Goal: Find specific page/section: Find specific page/section

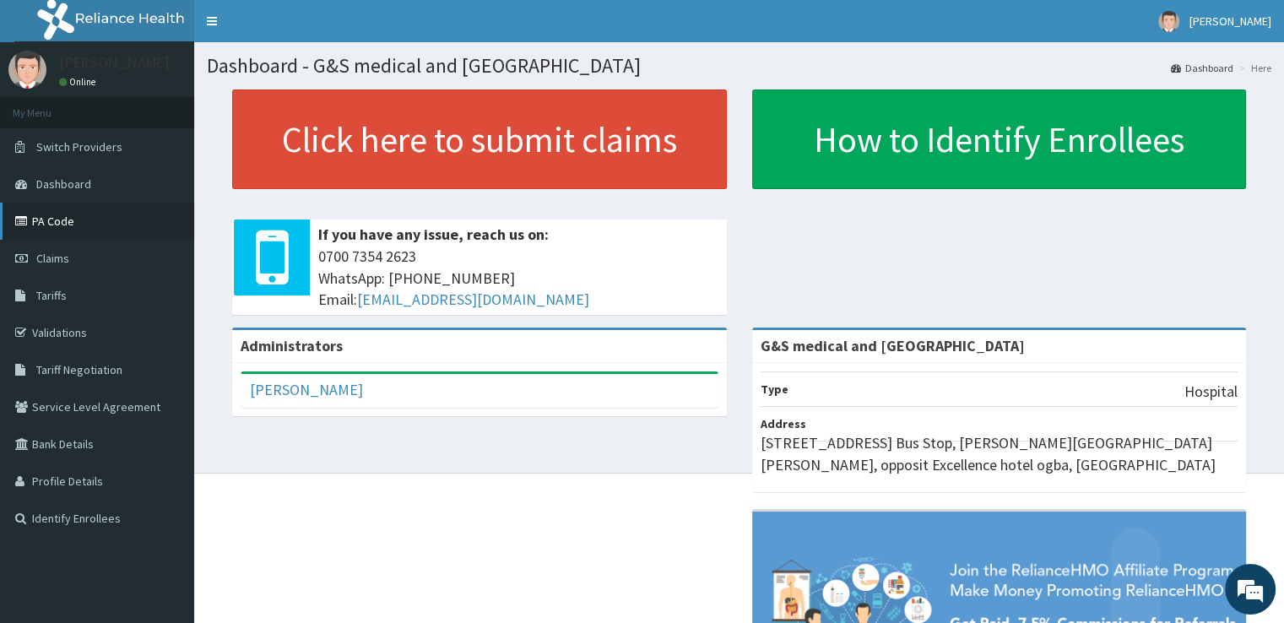
click at [57, 225] on link "PA Code" at bounding box center [97, 221] width 194 height 37
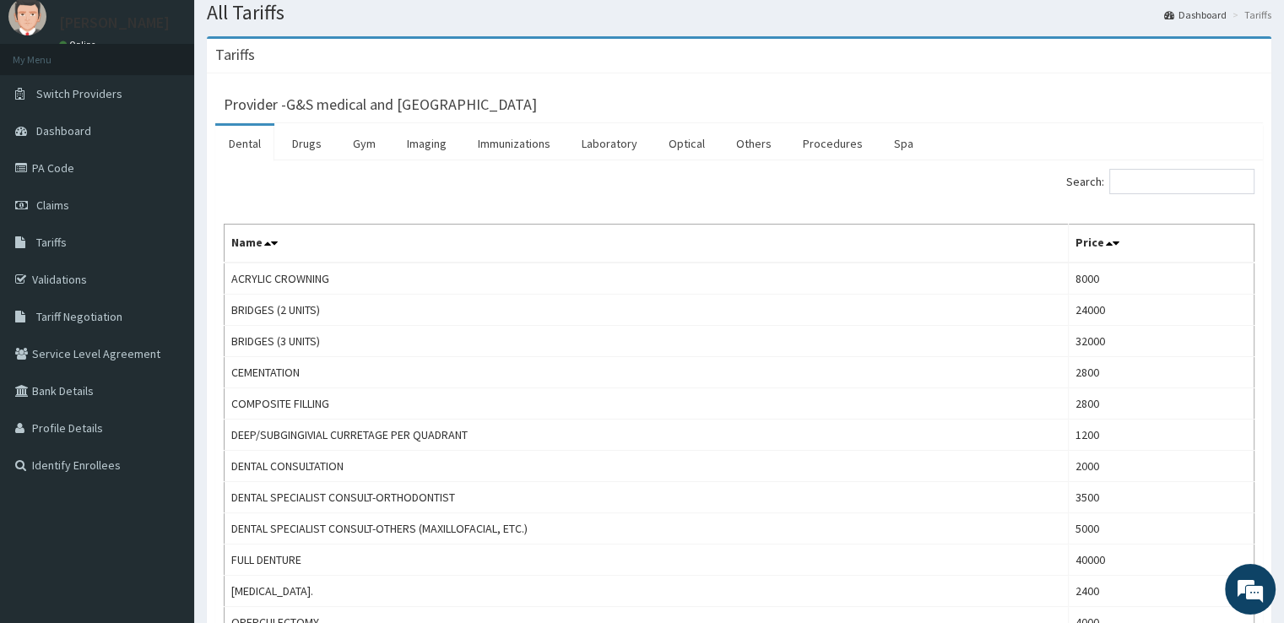
scroll to position [56, 0]
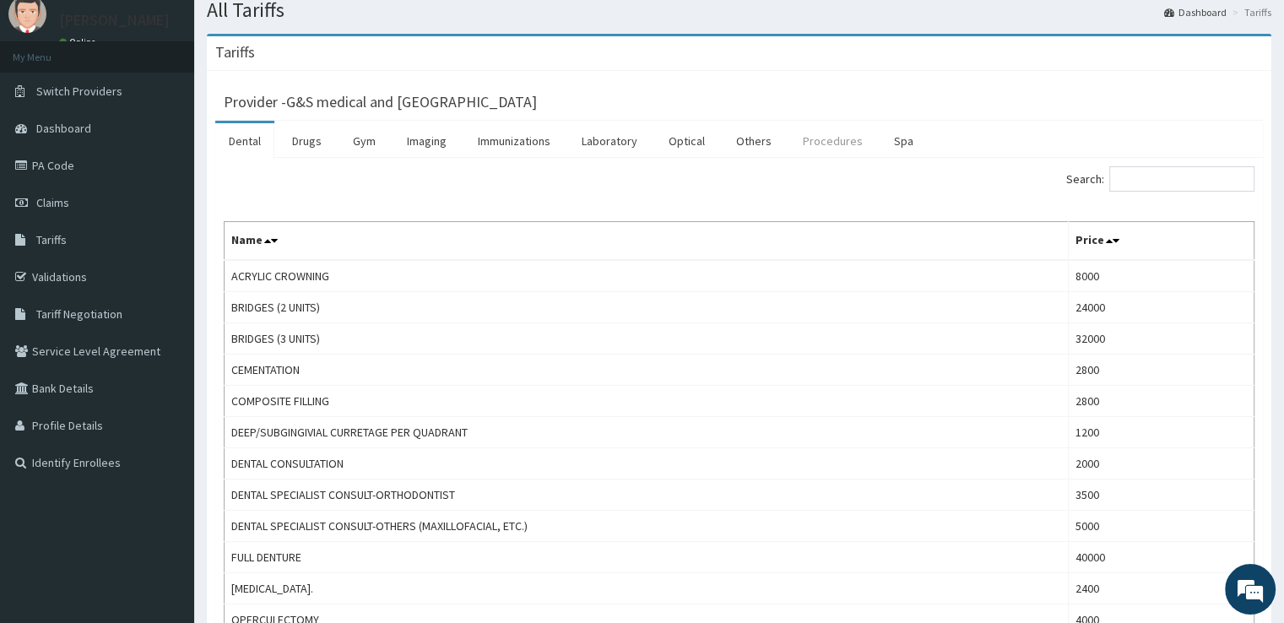
click at [819, 144] on link "Procedures" at bounding box center [832, 140] width 87 height 35
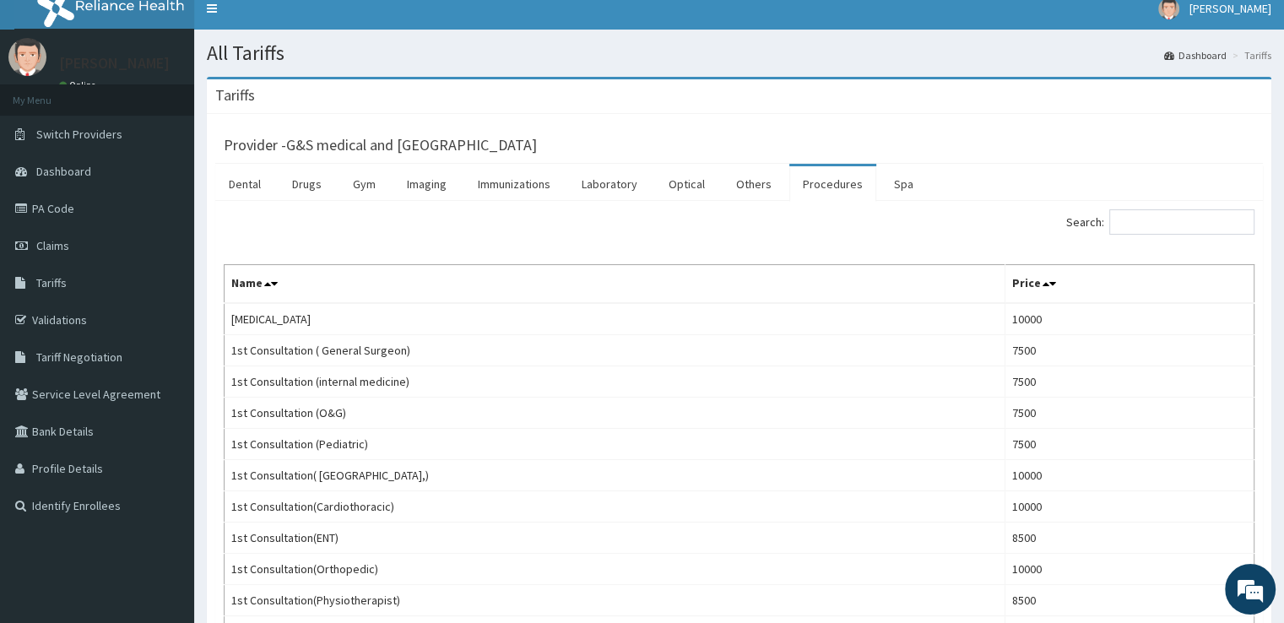
scroll to position [12, 0]
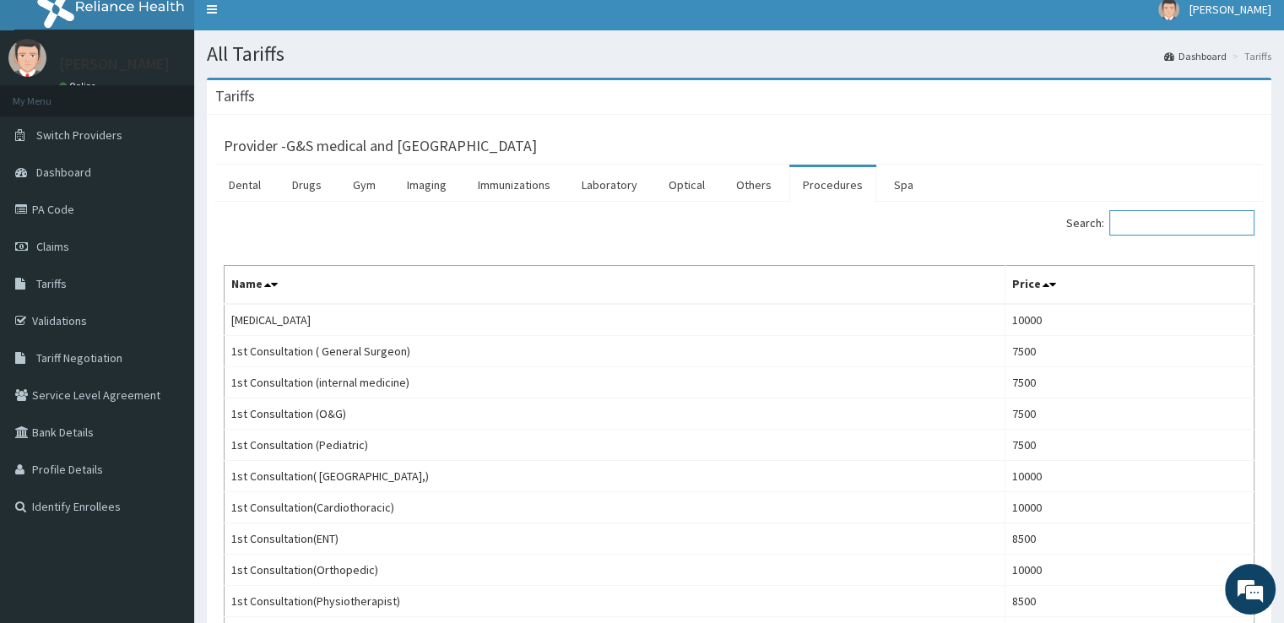
click at [1130, 222] on input "Search:" at bounding box center [1181, 222] width 145 height 25
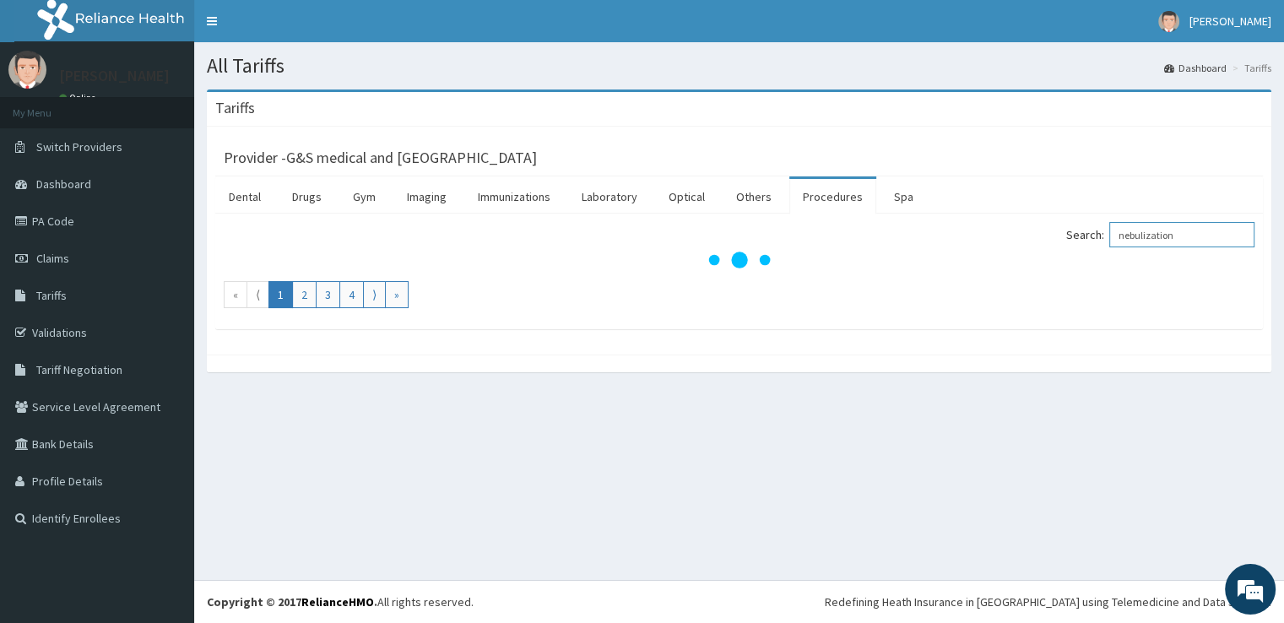
scroll to position [0, 0]
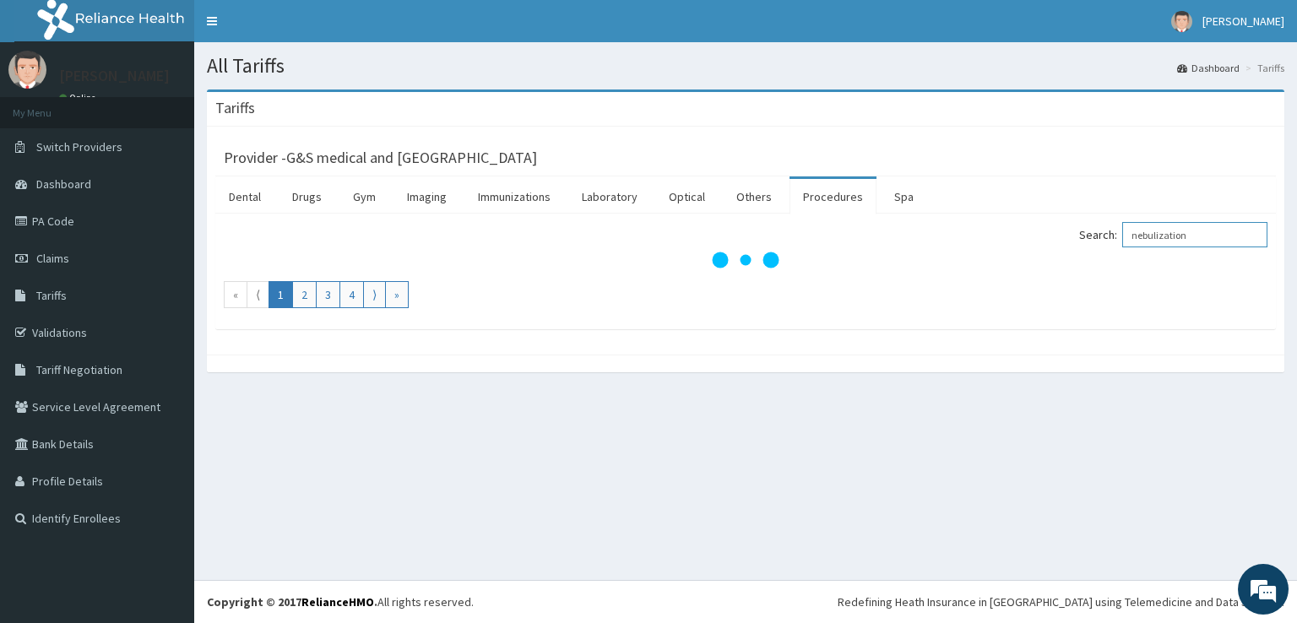
type input "nebulization"
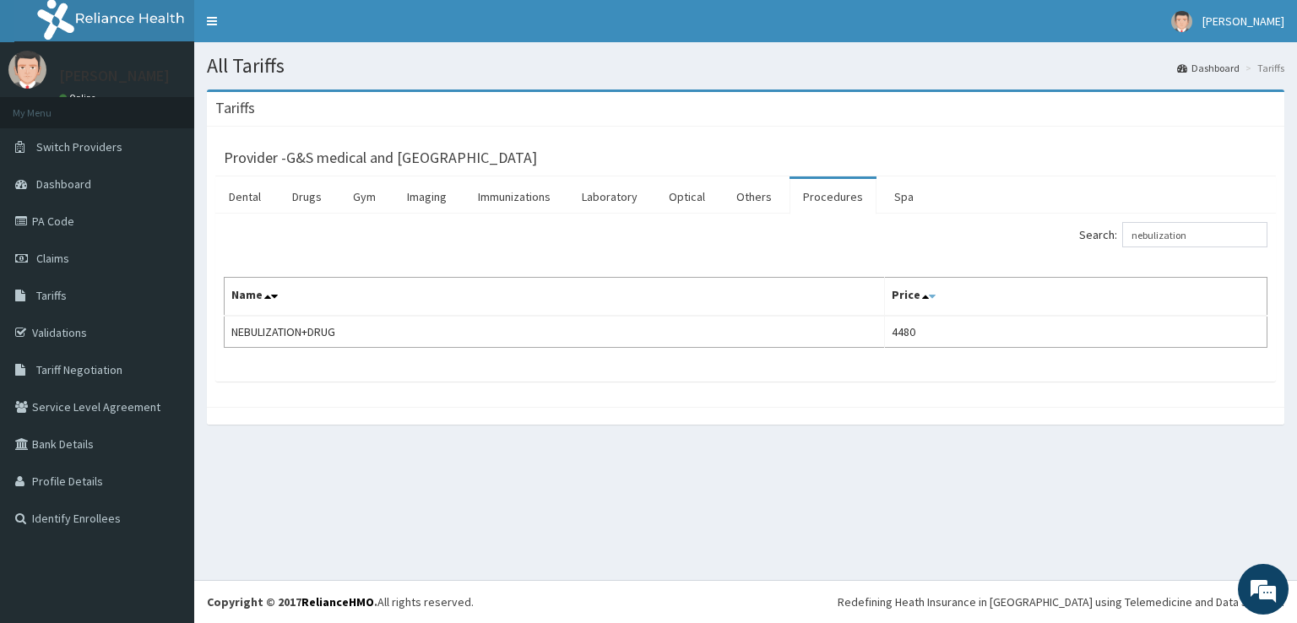
click at [935, 295] on icon at bounding box center [932, 296] width 7 height 12
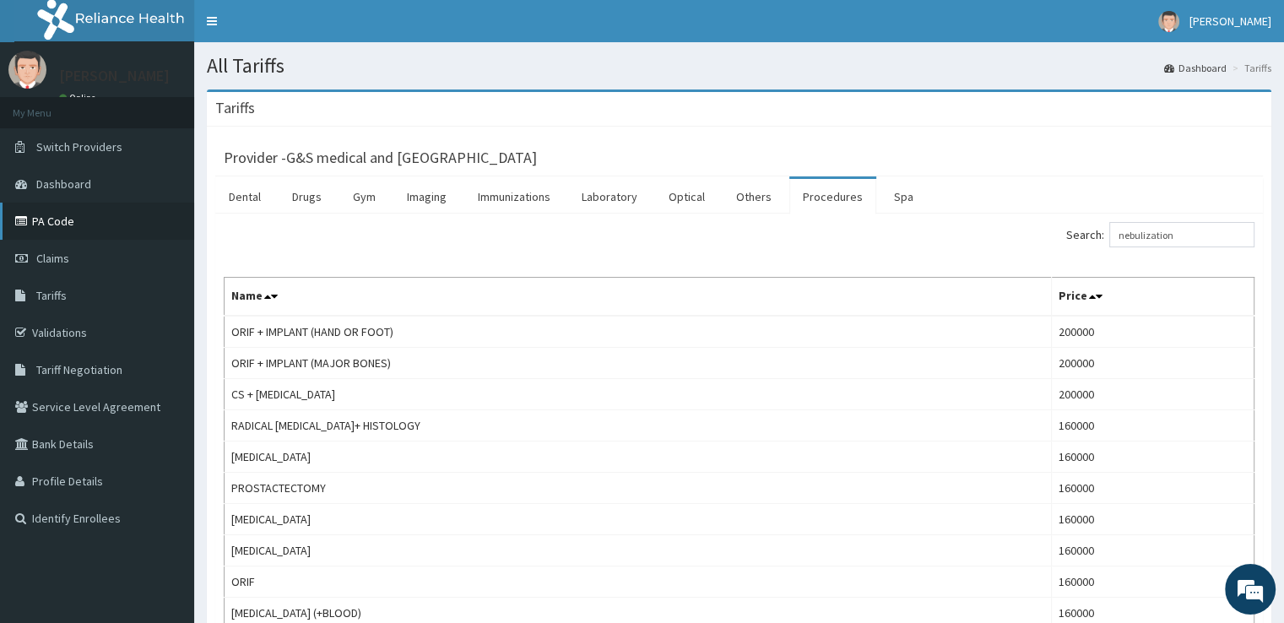
click at [66, 215] on link "PA Code" at bounding box center [97, 221] width 194 height 37
